Goal: Task Accomplishment & Management: Manage account settings

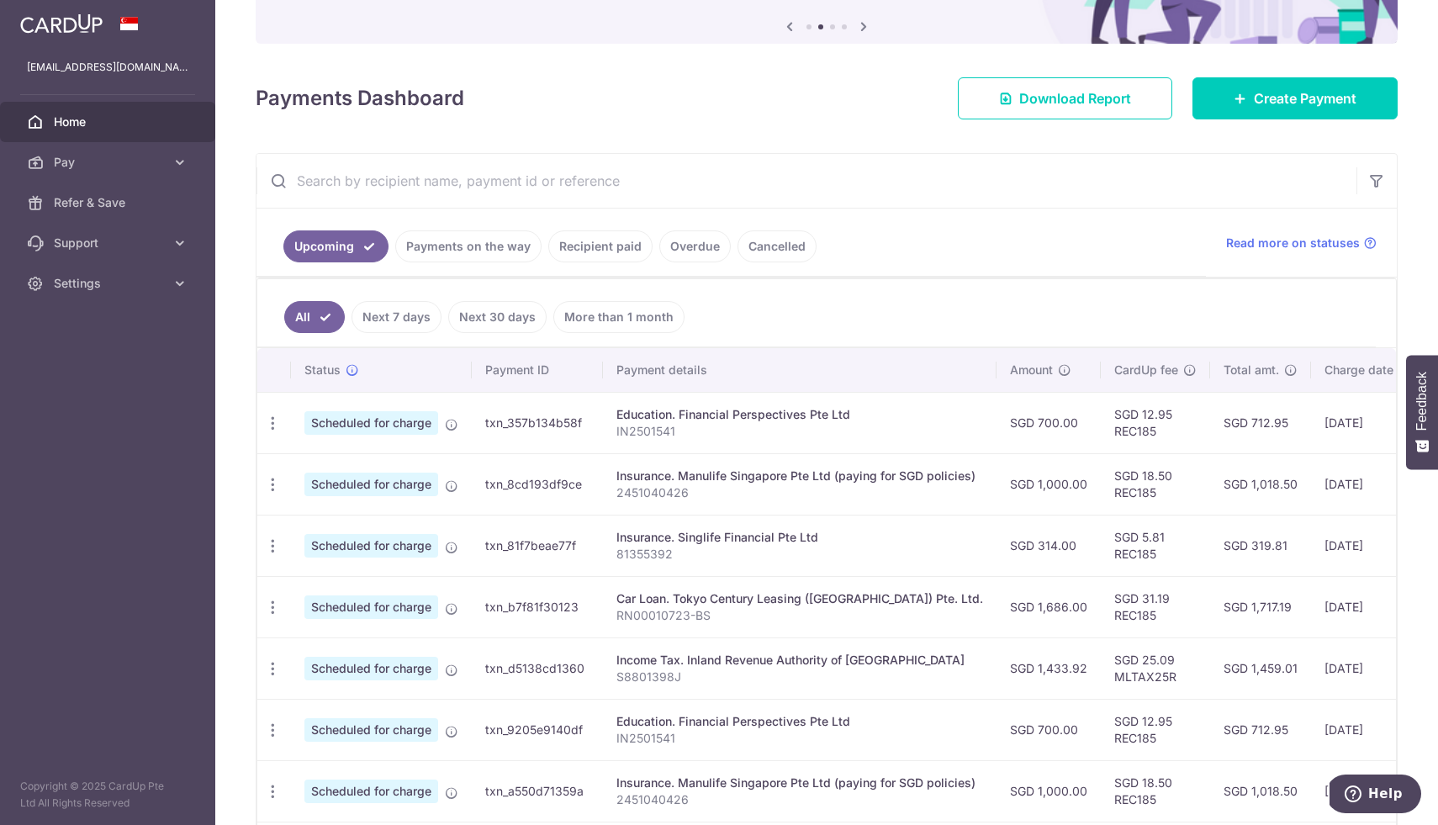
scroll to position [186, 0]
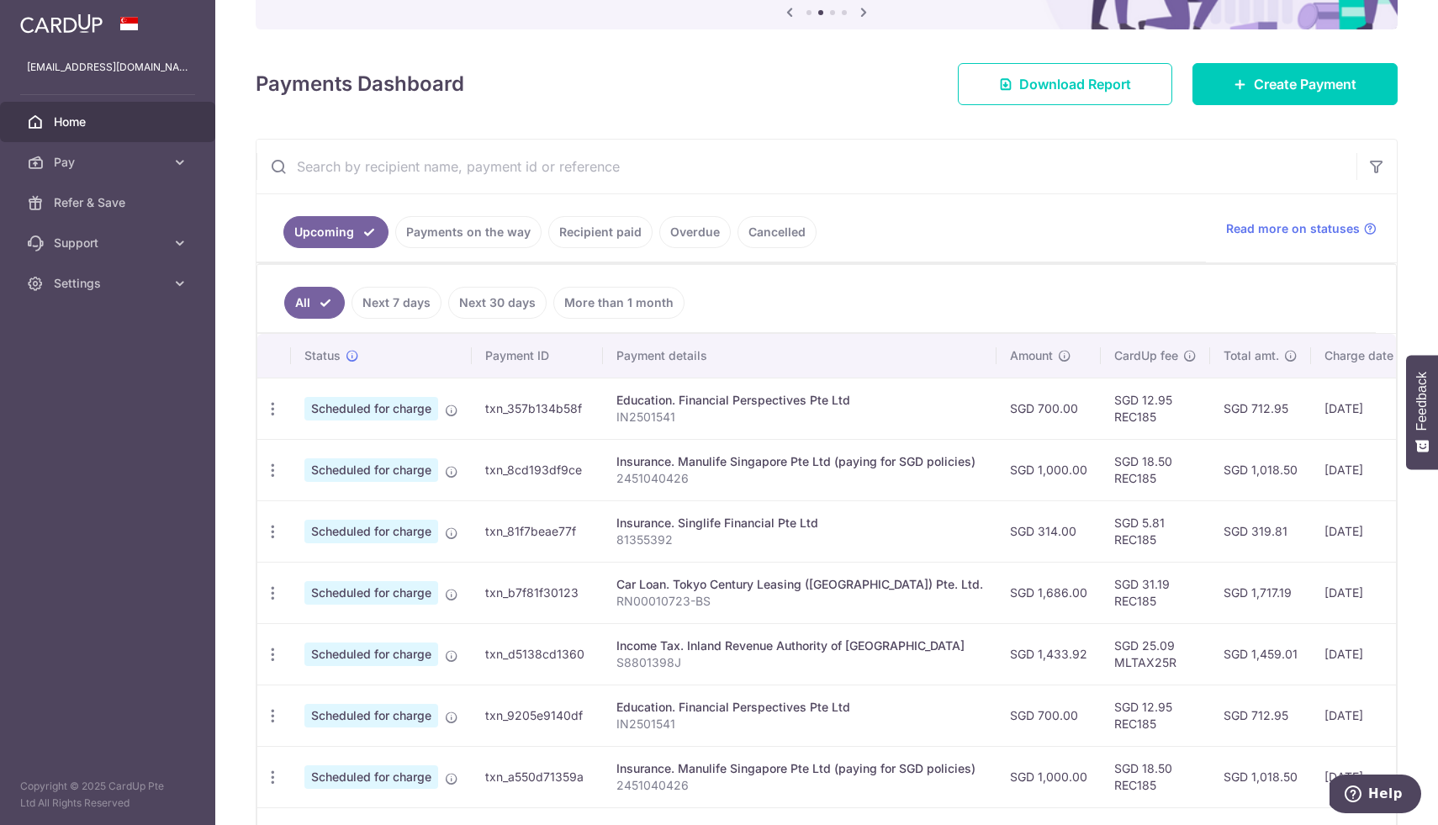
click at [87, 121] on span "Home" at bounding box center [109, 122] width 111 height 17
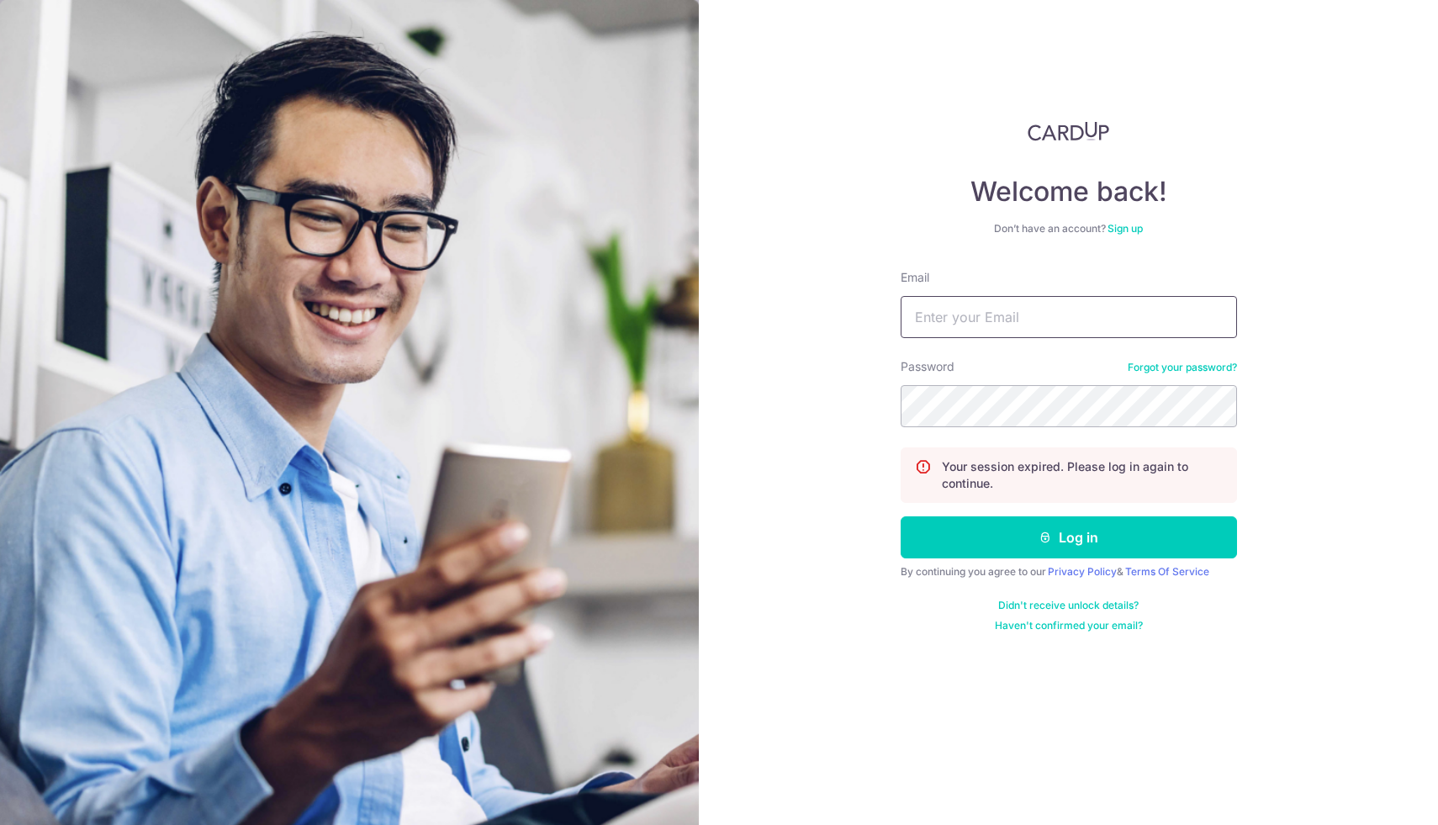
click at [1002, 319] on input "Email" at bounding box center [1069, 317] width 336 height 42
type input "[EMAIL_ADDRESS][DOMAIN_NAME]"
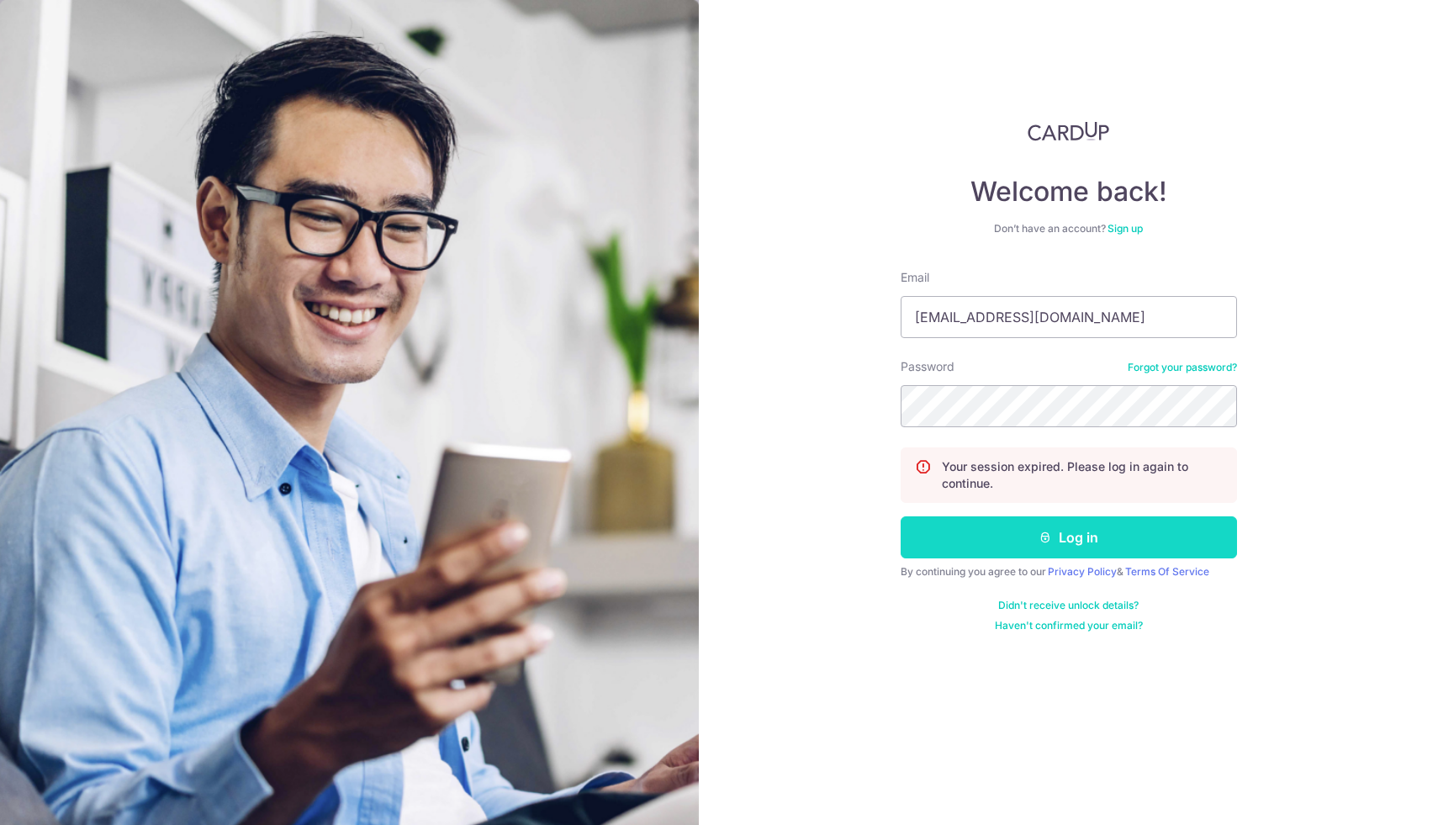
click at [1066, 534] on button "Log in" at bounding box center [1069, 538] width 336 height 42
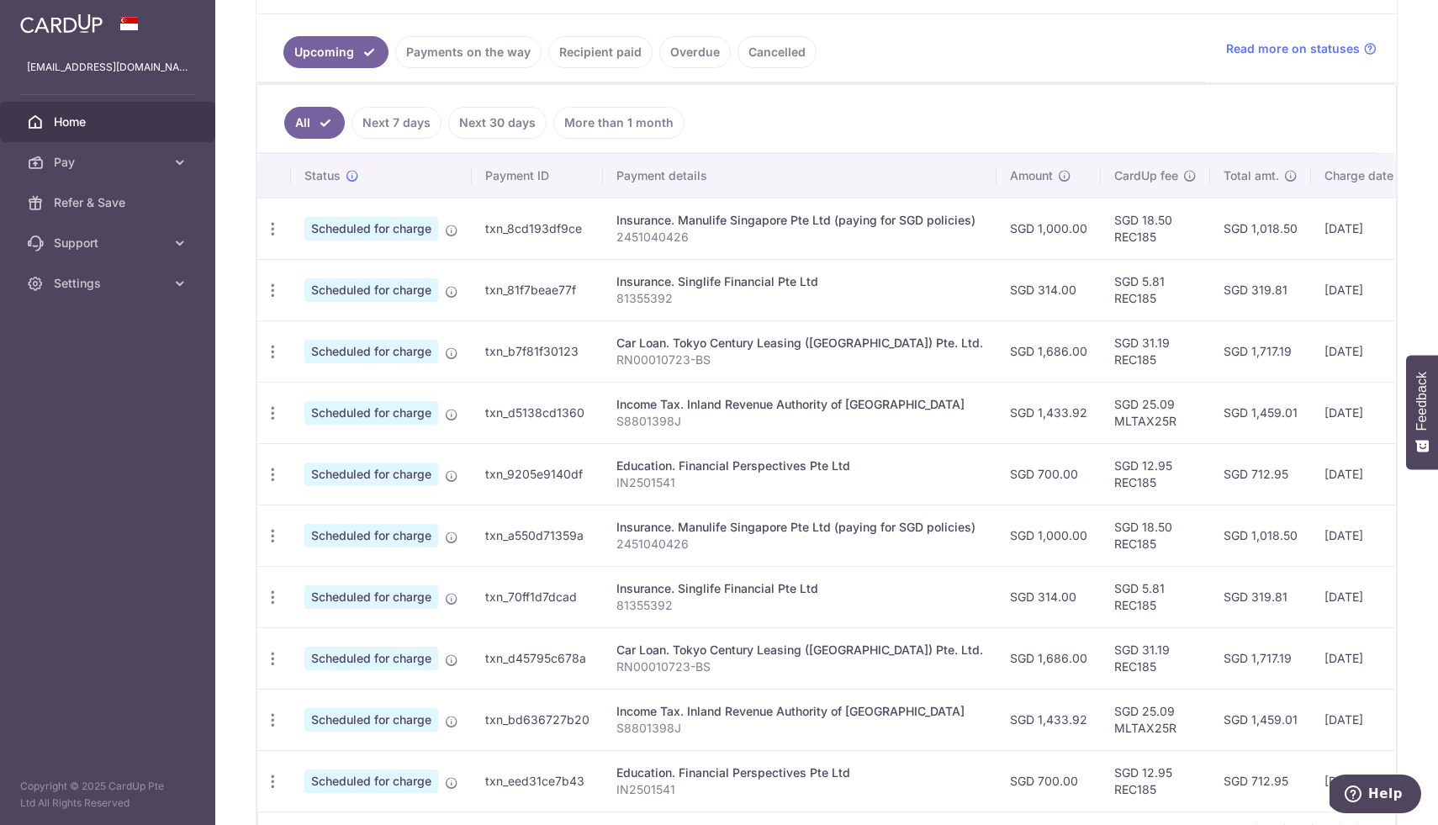
scroll to position [372, 0]
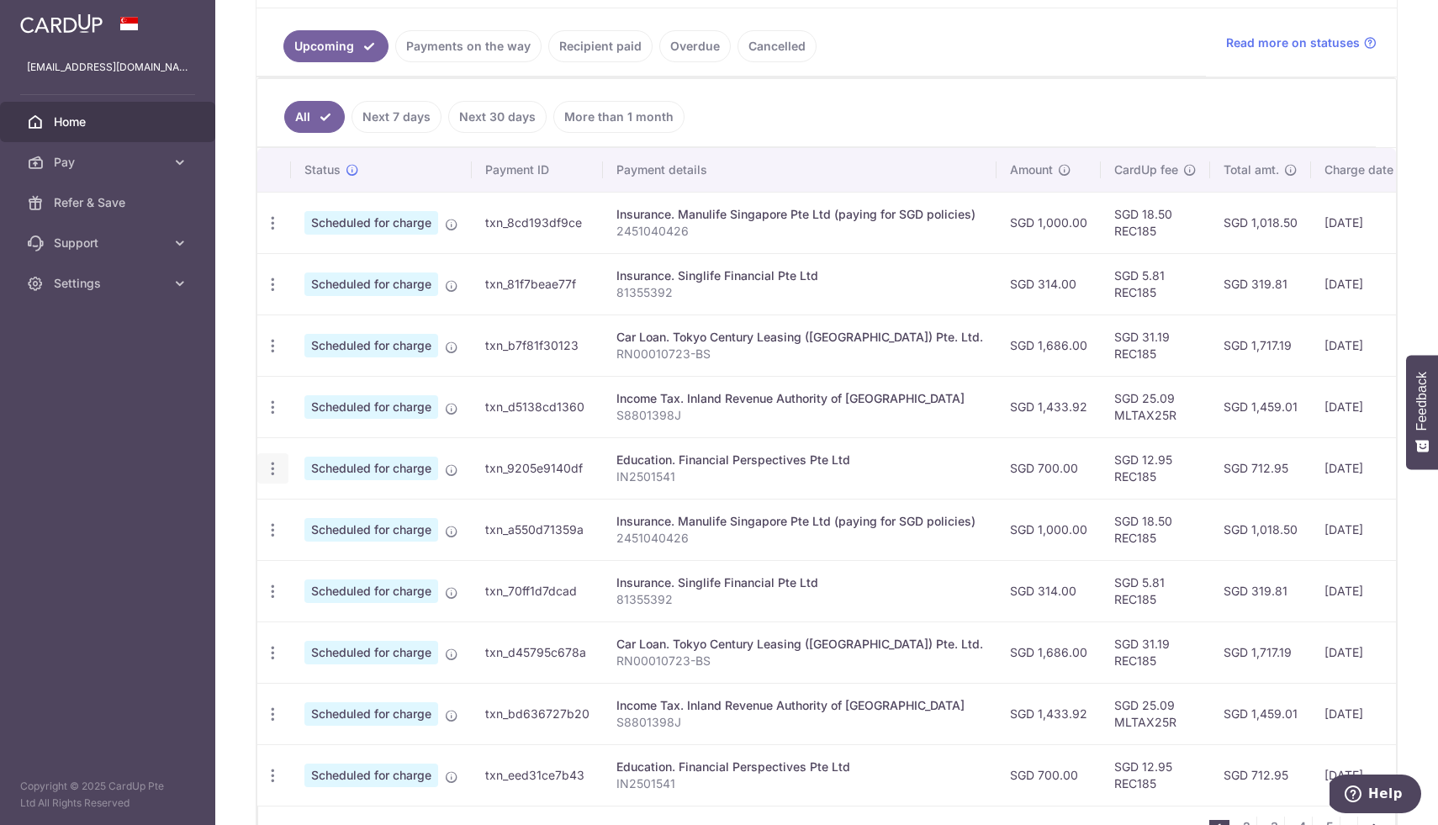
click at [275, 468] on icon "button" at bounding box center [273, 469] width 18 height 18
click at [336, 556] on span "Cancel payment" at bounding box center [362, 556] width 113 height 20
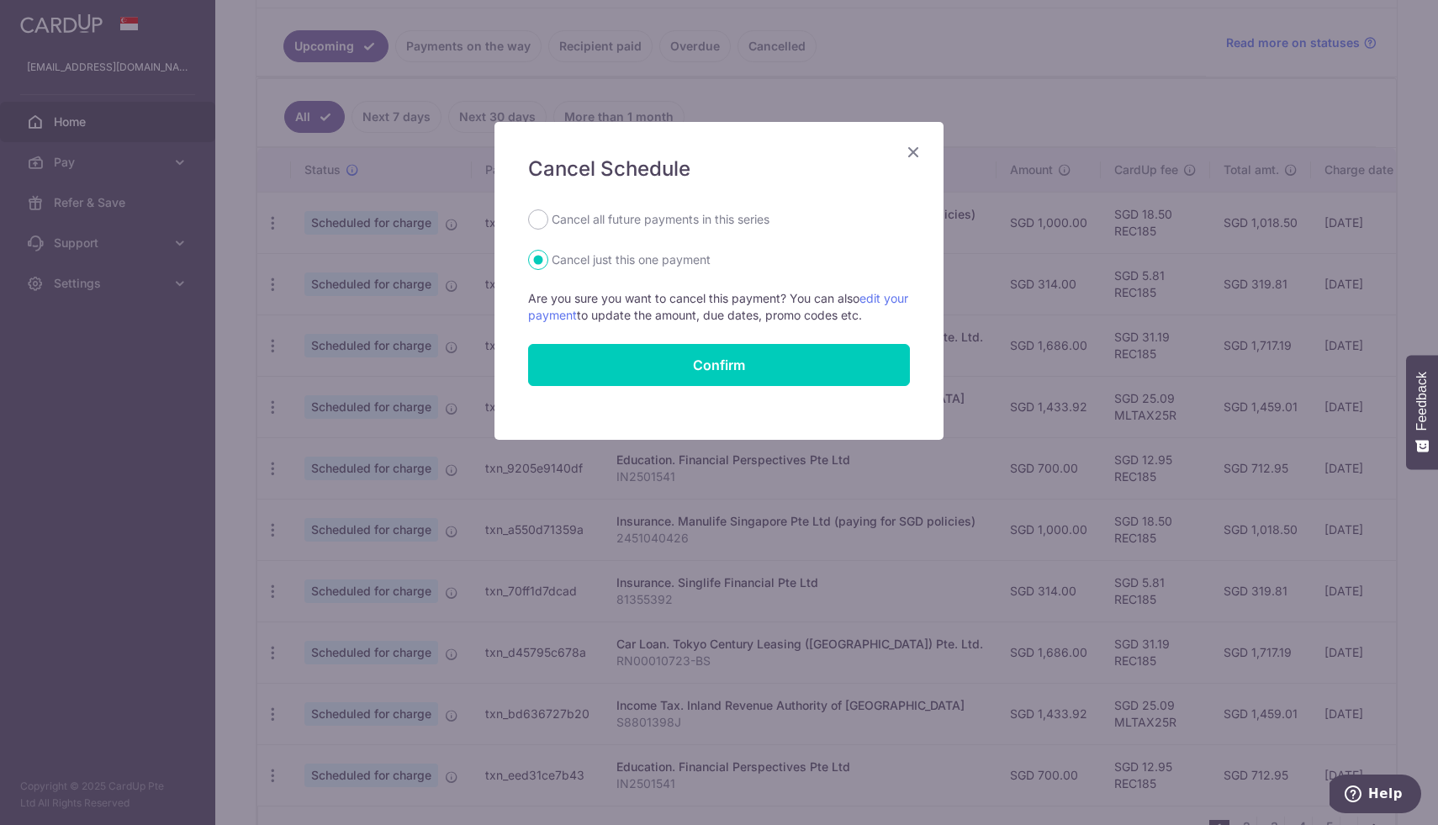
click at [601, 221] on label "Cancel all future payments in this series" at bounding box center [661, 219] width 218 height 20
click at [548, 221] on input "Cancel all future payments in this series" at bounding box center [538, 219] width 20 height 20
radio input "true"
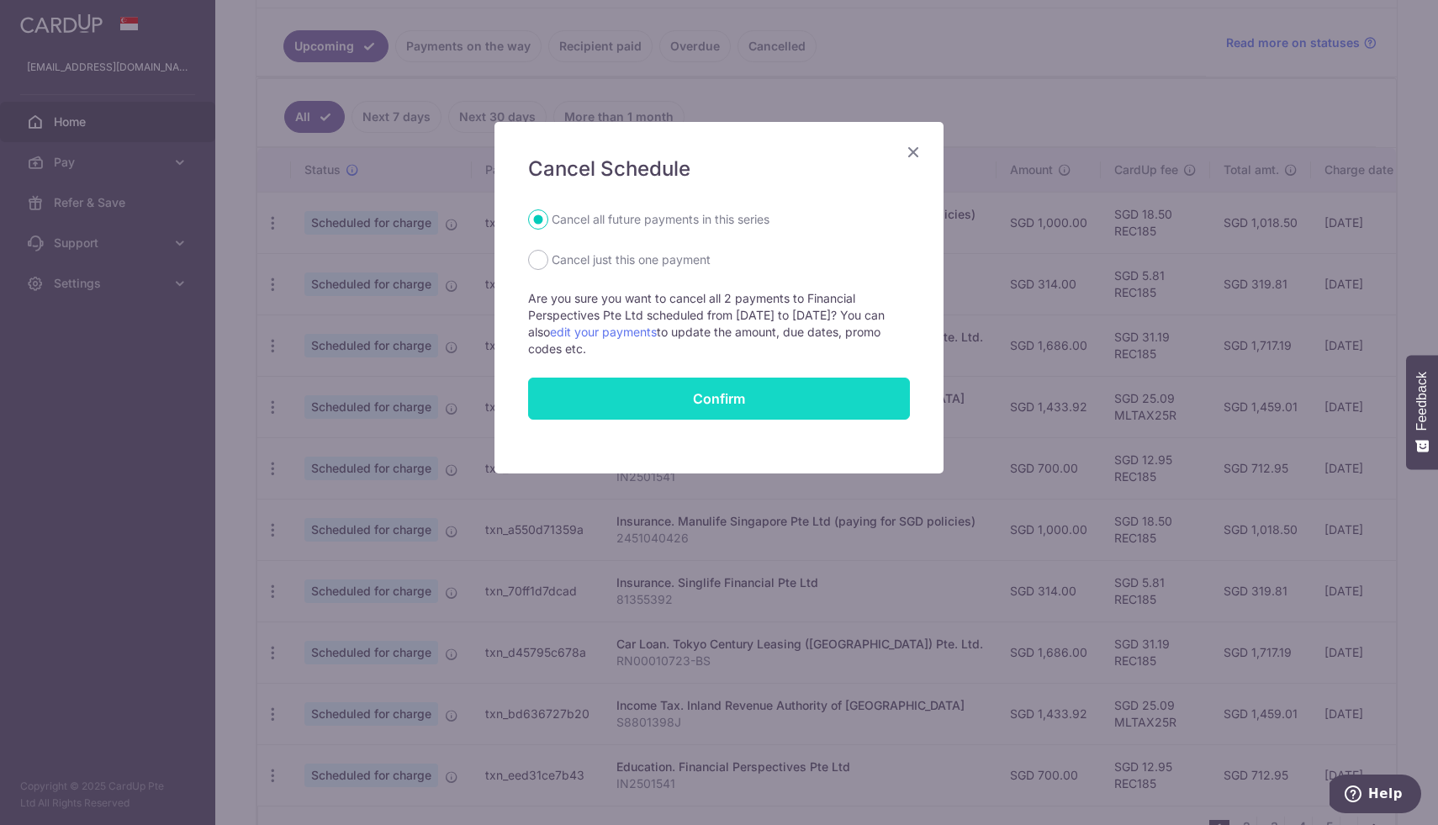
click at [649, 395] on button "Confirm" at bounding box center [719, 399] width 382 height 42
